Goal: Information Seeking & Learning: Learn about a topic

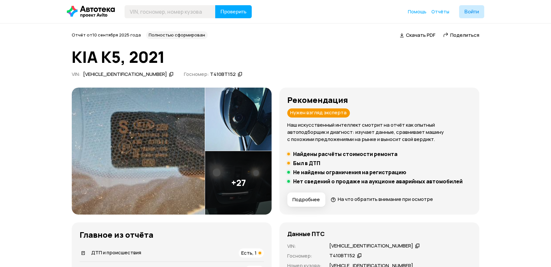
drag, startPoint x: 0, startPoint y: 0, endPoint x: 383, endPoint y: 247, distance: 455.9
click at [415, 247] on icon at bounding box center [417, 246] width 5 height 7
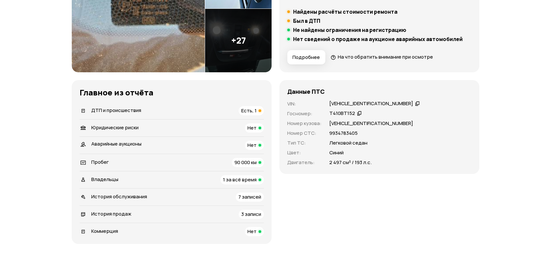
scroll to position [145, 0]
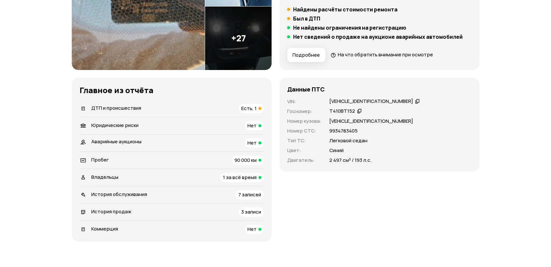
click at [415, 101] on icon at bounding box center [417, 101] width 5 height 7
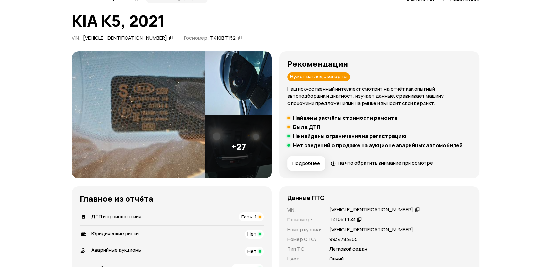
scroll to position [0, 0]
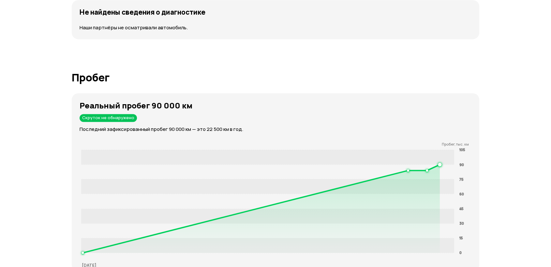
scroll to position [1123, 0]
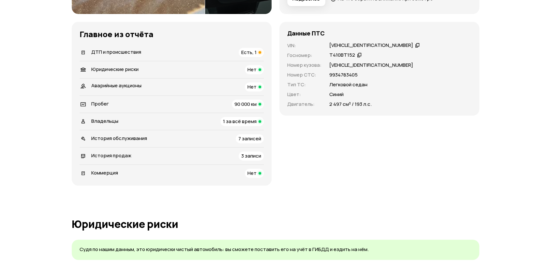
scroll to position [145, 0]
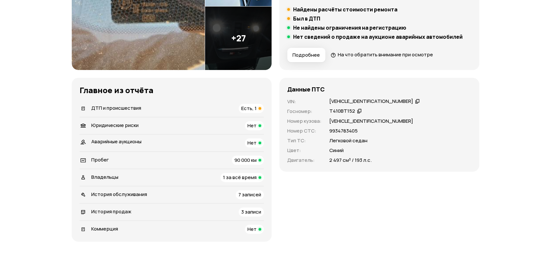
click at [256, 109] on span "Есть, 1" at bounding box center [248, 108] width 15 height 7
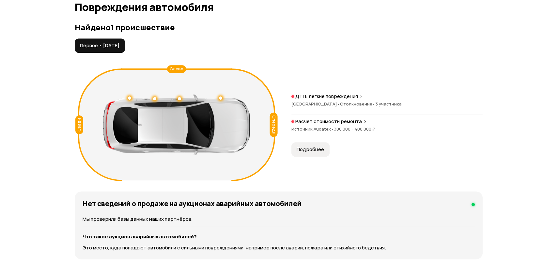
scroll to position [676, 0]
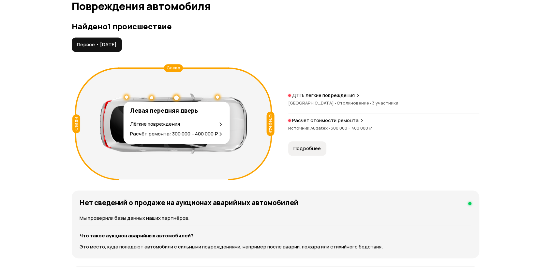
click at [176, 99] on div at bounding box center [176, 98] width 5 height 5
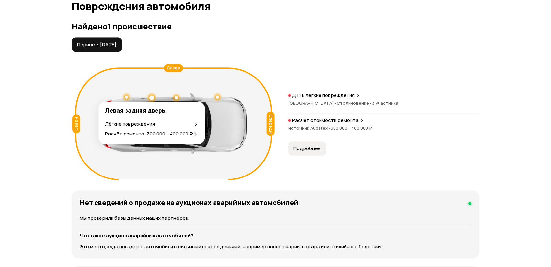
click at [153, 96] on div at bounding box center [151, 98] width 5 height 5
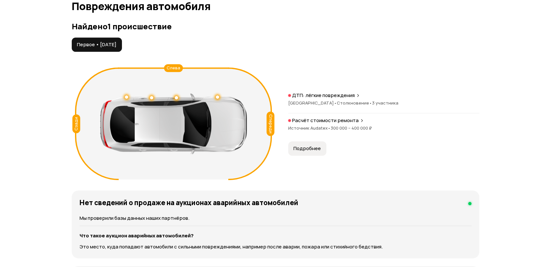
click at [296, 146] on span "Подробнее" at bounding box center [307, 148] width 27 height 7
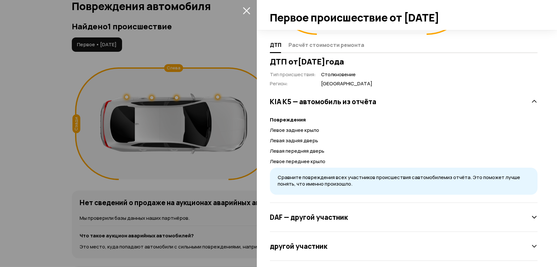
scroll to position [117, 0]
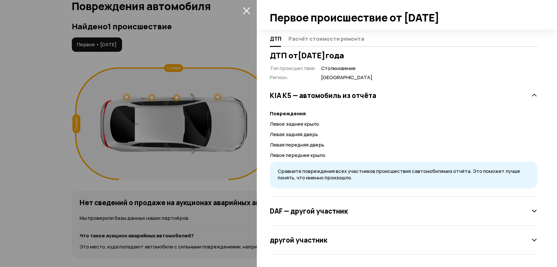
click at [531, 213] on icon at bounding box center [534, 211] width 7 height 7
click at [531, 242] on icon at bounding box center [534, 240] width 7 height 7
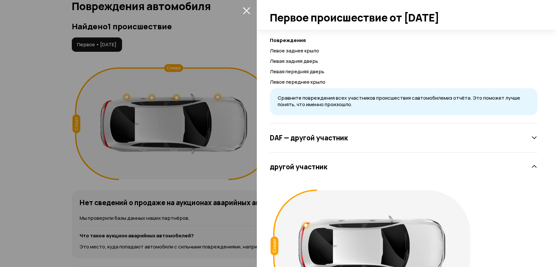
scroll to position [250, 0]
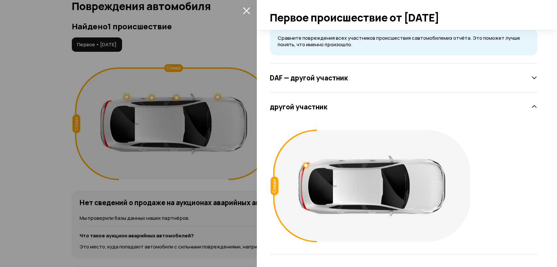
click at [275, 183] on div "Сзади" at bounding box center [274, 186] width 8 height 19
click at [522, 105] on div "другой участник" at bounding box center [403, 106] width 267 height 13
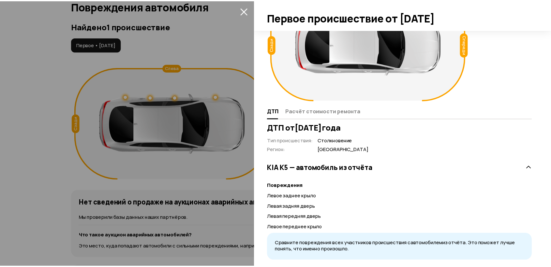
scroll to position [8, 0]
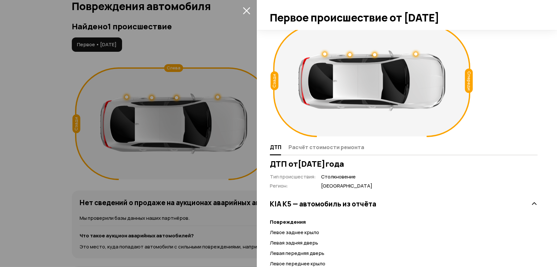
click at [250, 10] on button "закрыть" at bounding box center [246, 10] width 10 height 10
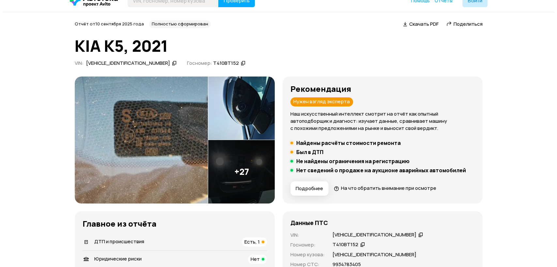
scroll to position [0, 0]
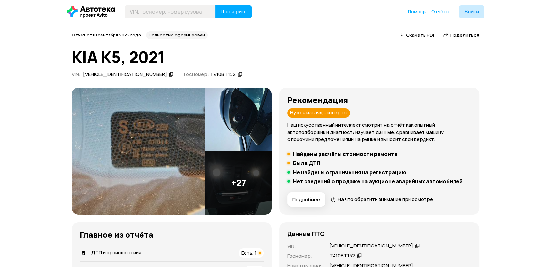
click at [237, 142] on img at bounding box center [238, 120] width 67 height 64
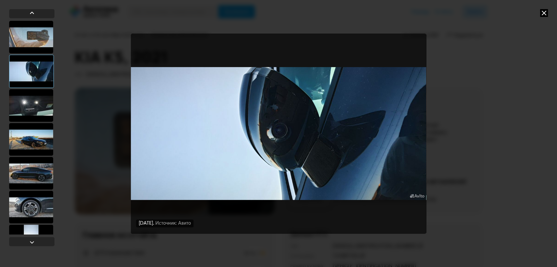
click at [29, 166] on div at bounding box center [31, 173] width 44 height 33
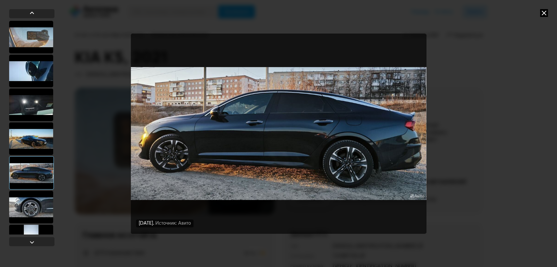
click at [34, 142] on div at bounding box center [31, 139] width 44 height 33
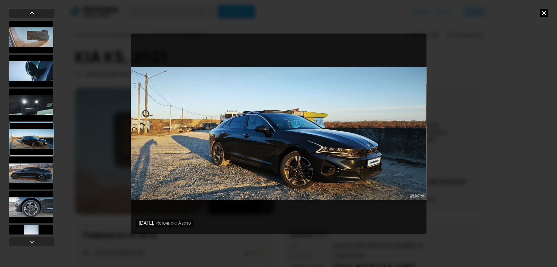
scroll to position [36, 0]
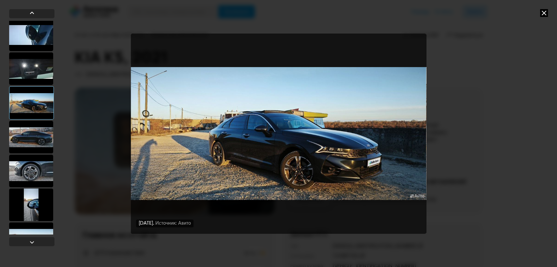
click at [26, 171] on div at bounding box center [31, 171] width 44 height 33
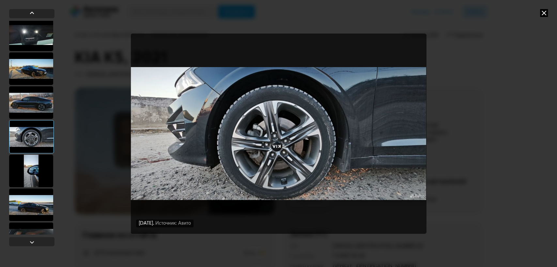
scroll to position [109, 0]
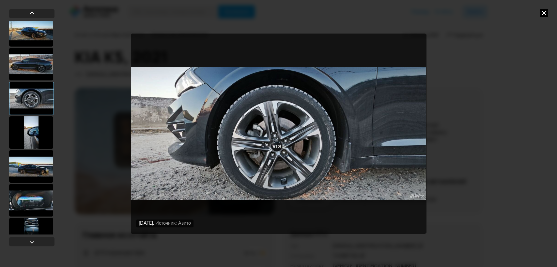
click at [33, 162] on div at bounding box center [31, 166] width 44 height 33
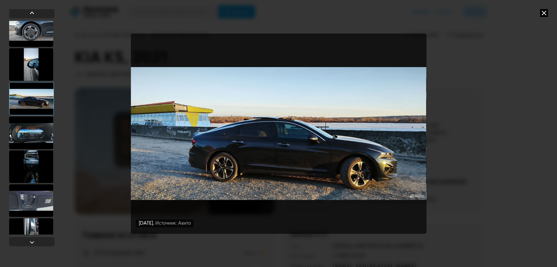
scroll to position [181, 0]
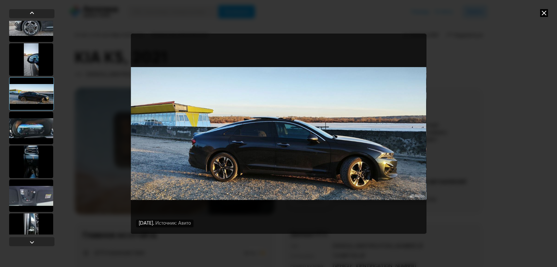
click at [31, 165] on div at bounding box center [31, 162] width 44 height 33
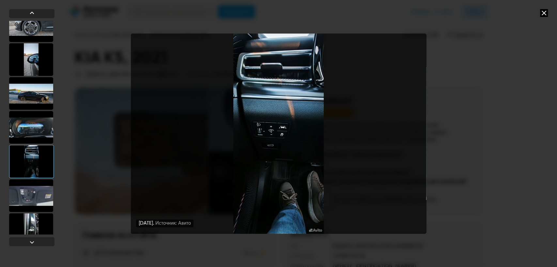
scroll to position [290, 0]
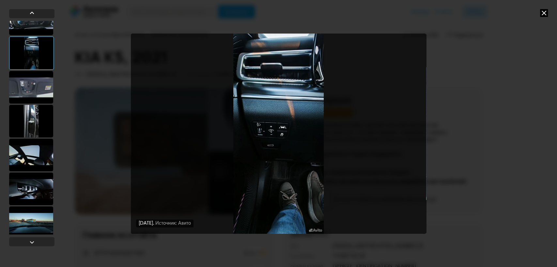
click at [31, 165] on div at bounding box center [31, 155] width 44 height 33
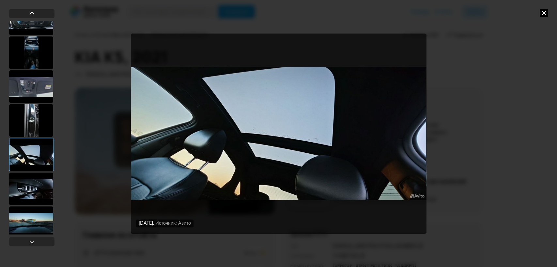
click at [33, 184] on div at bounding box center [31, 189] width 44 height 33
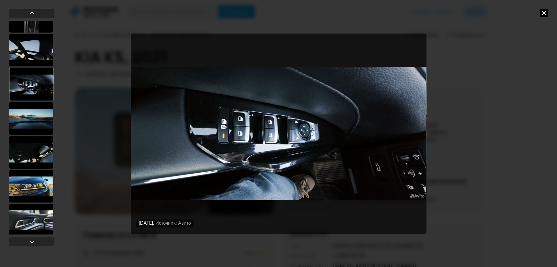
scroll to position [399, 0]
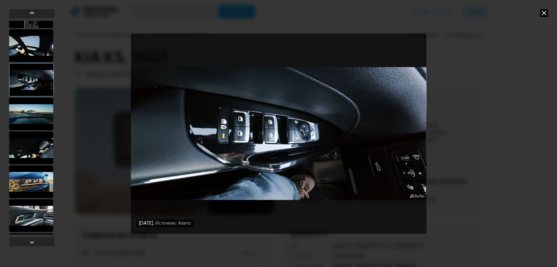
click at [31, 178] on div at bounding box center [31, 182] width 44 height 33
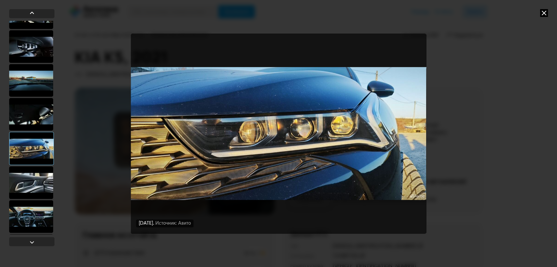
scroll to position [471, 0]
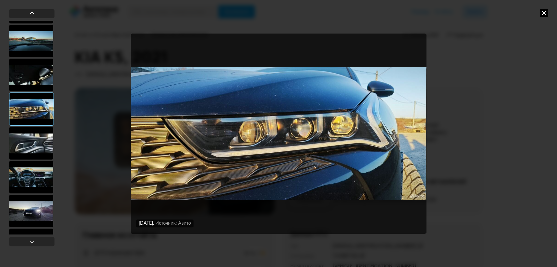
click at [38, 159] on div at bounding box center [31, 143] width 44 height 33
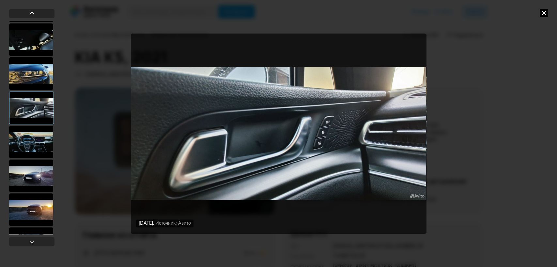
scroll to position [580, 0]
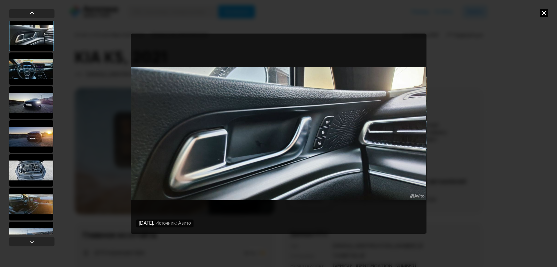
click at [25, 174] on div at bounding box center [31, 170] width 44 height 33
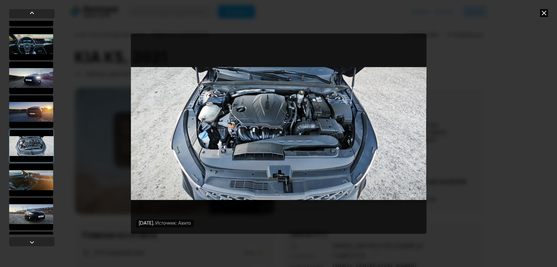
scroll to position [652, 0]
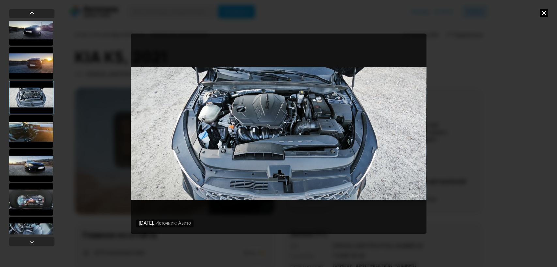
click at [26, 189] on div at bounding box center [31, 199] width 44 height 33
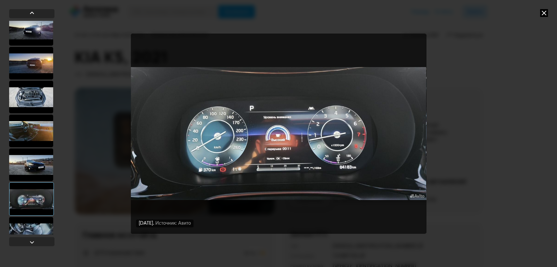
click at [32, 171] on div at bounding box center [31, 165] width 44 height 33
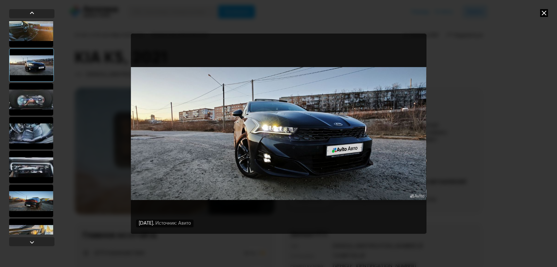
scroll to position [761, 0]
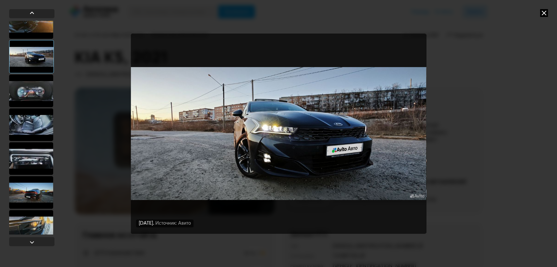
click at [41, 173] on div at bounding box center [31, 159] width 44 height 33
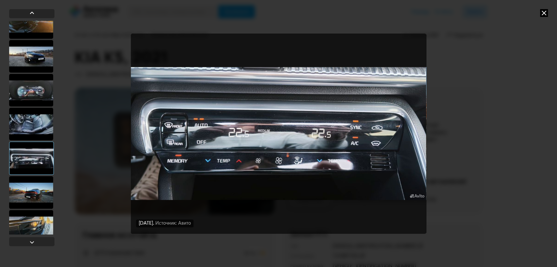
click at [40, 191] on div at bounding box center [31, 192] width 44 height 33
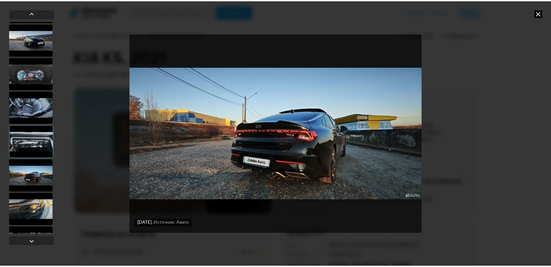
scroll to position [804, 0]
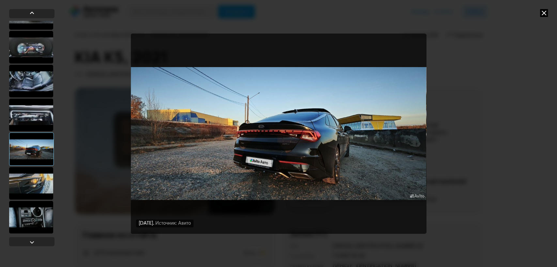
click at [40, 192] on div at bounding box center [31, 183] width 44 height 33
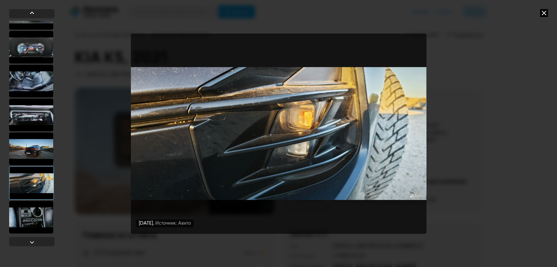
click at [35, 213] on div at bounding box center [31, 217] width 44 height 33
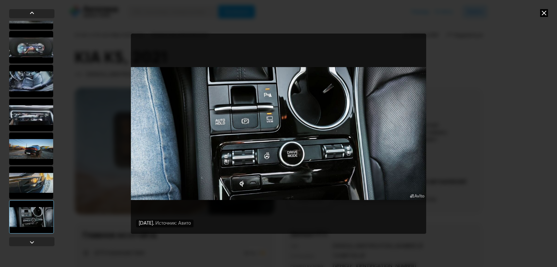
click at [29, 189] on div at bounding box center [31, 183] width 44 height 33
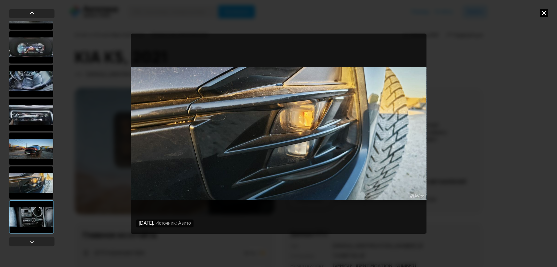
click at [31, 151] on div at bounding box center [31, 149] width 44 height 33
click at [542, 13] on icon at bounding box center [544, 13] width 8 height 8
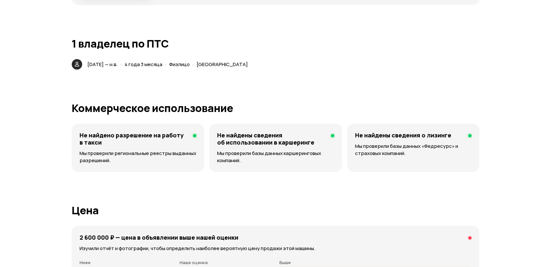
scroll to position [1594, 0]
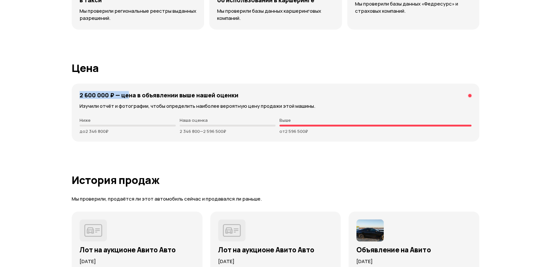
drag, startPoint x: 83, startPoint y: 95, endPoint x: 133, endPoint y: 89, distance: 50.8
click at [133, 89] on div "2 600 000 ₽ — цена в объявлении выше нашей оценки Изучили отчёт и фотографии, ч…" at bounding box center [276, 113] width 408 height 58
click at [243, 97] on div "2 600 000 ₽ — цена в объявлении выше нашей оценки" at bounding box center [276, 95] width 392 height 7
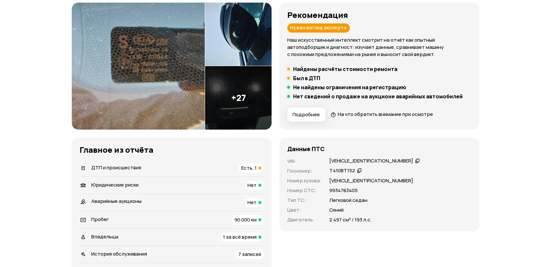
scroll to position [145, 0]
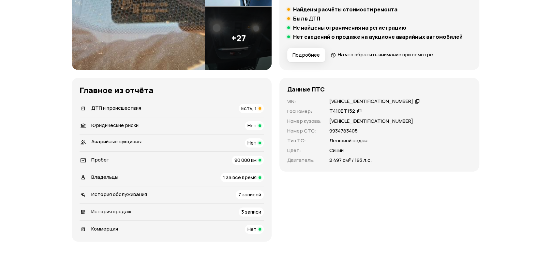
click at [346, 101] on div "[VEHICLE_IDENTIFICATION_NUMBER]" at bounding box center [371, 101] width 84 height 7
